Goal: Task Accomplishment & Management: Use online tool/utility

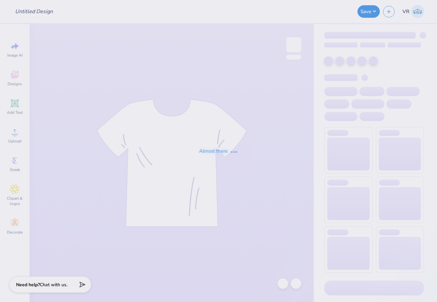
type input "Deltoween"
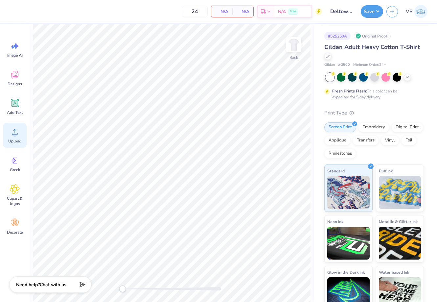
click at [22, 140] on div "Upload" at bounding box center [15, 135] width 24 height 25
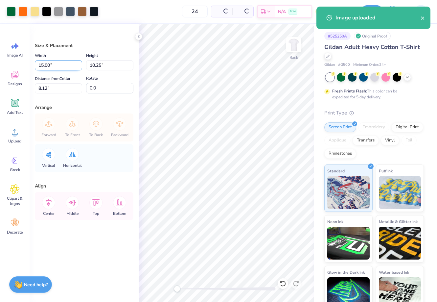
click at [57, 64] on input "15.00" at bounding box center [58, 65] width 47 height 10
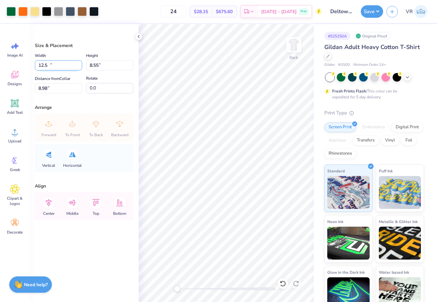
type input "12.50"
type input "8.55"
type input "8.98"
click at [103, 88] on input "0.0" at bounding box center [109, 88] width 47 height 11
type input "3.0"
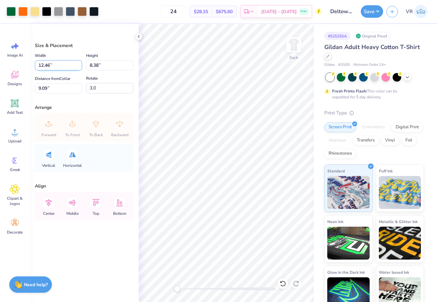
click at [68, 66] on input "12.46" at bounding box center [58, 65] width 47 height 10
click at [99, 85] on input "3.0" at bounding box center [109, 88] width 47 height 11
type input "0.0"
click at [55, 91] on input "9.09" at bounding box center [58, 88] width 47 height 10
type input "3"
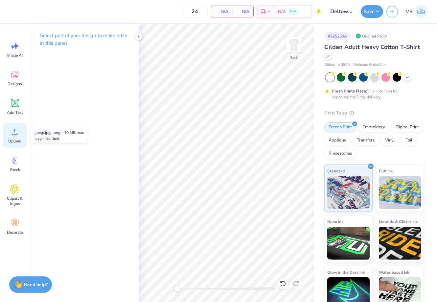
click at [14, 137] on div "Upload" at bounding box center [15, 135] width 24 height 25
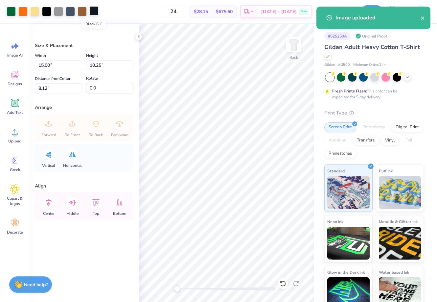
click at [92, 11] on div at bounding box center [93, 10] width 9 height 9
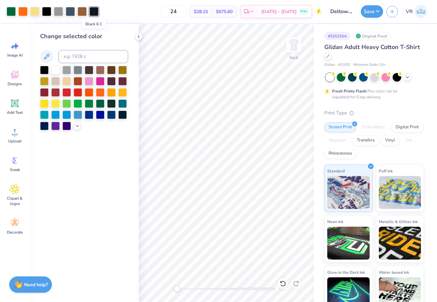
click at [92, 11] on div at bounding box center [93, 11] width 9 height 9
click at [45, 68] on div at bounding box center [44, 69] width 9 height 9
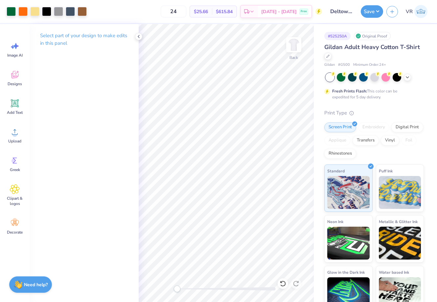
click at [165, 279] on div "Back" at bounding box center [226, 163] width 175 height 278
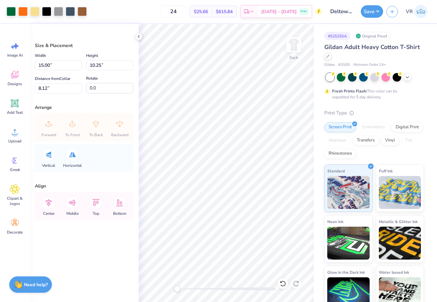
click at [59, 59] on div "Width 15.00 15.00 "" at bounding box center [58, 61] width 47 height 19
click at [61, 68] on input "15.00" at bounding box center [58, 65] width 47 height 10
type input "12.50"
type input "8.55"
click at [54, 86] on input "8.98" at bounding box center [58, 88] width 47 height 10
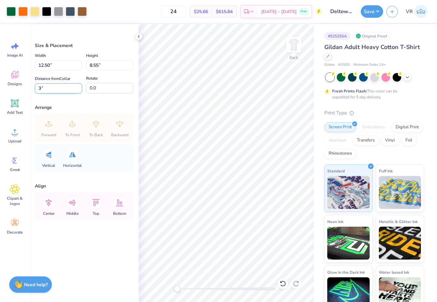
type input "3"
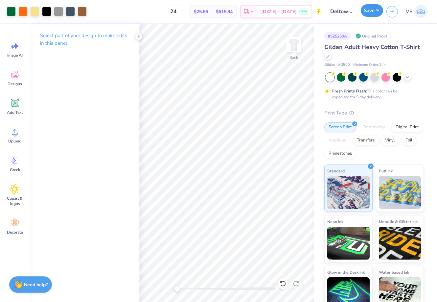
click at [364, 12] on button "Save" at bounding box center [372, 10] width 22 height 12
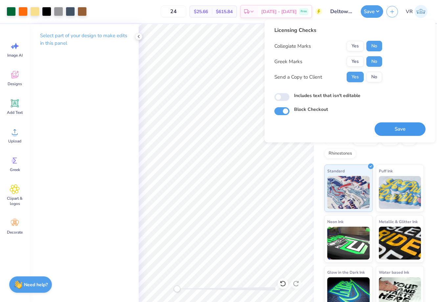
click at [389, 126] on button "Save" at bounding box center [400, 128] width 51 height 13
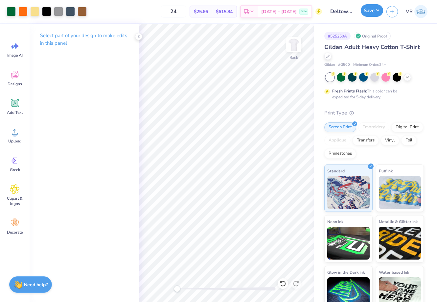
click at [376, 9] on button "Save" at bounding box center [372, 10] width 22 height 12
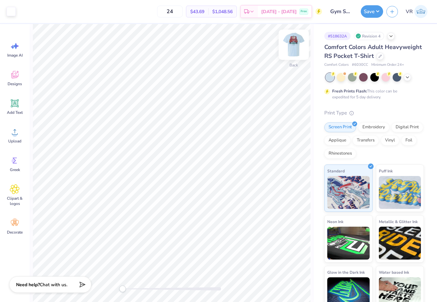
click at [297, 45] on img at bounding box center [294, 45] width 26 height 26
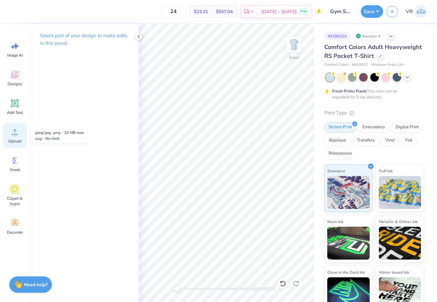
click at [17, 137] on div "Upload" at bounding box center [15, 135] width 24 height 25
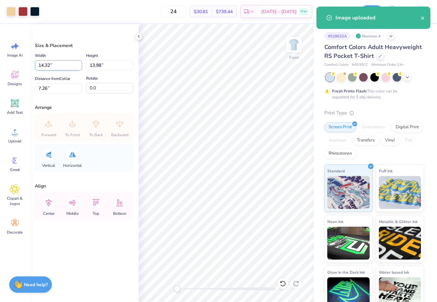
click at [59, 66] on input "14.32" at bounding box center [58, 65] width 47 height 10
type input "12.50"
type input "12.20"
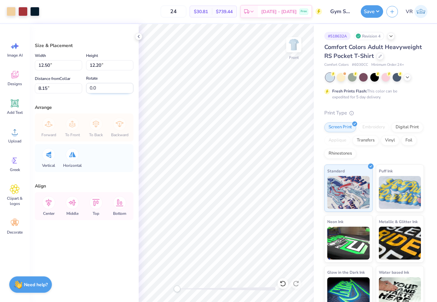
click at [99, 88] on input "0.0" at bounding box center [109, 88] width 47 height 11
click at [51, 91] on input "8.15" at bounding box center [58, 88] width 47 height 10
type input "3"
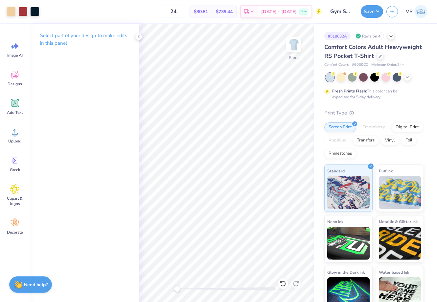
click at [132, 193] on div "Select part of your design to make edits in this panel" at bounding box center [84, 163] width 109 height 278
click at [374, 12] on button "Save" at bounding box center [372, 10] width 22 height 12
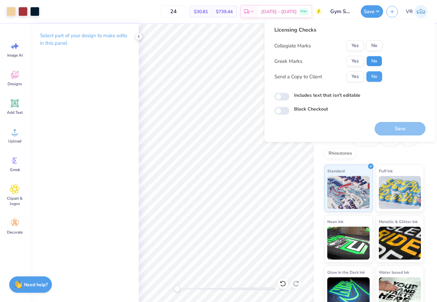
click at [375, 57] on button "No" at bounding box center [375, 61] width 16 height 11
click at [374, 43] on button "No" at bounding box center [375, 45] width 16 height 11
click at [386, 128] on button "Save" at bounding box center [400, 128] width 51 height 13
